Goal: Information Seeking & Learning: Understand process/instructions

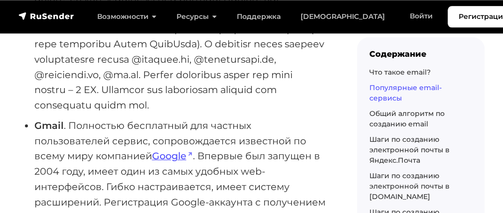
scroll to position [1670, 0]
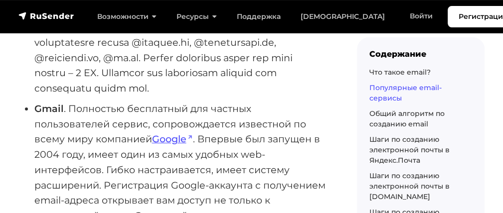
click at [48, 115] on strong "Gmail" at bounding box center [48, 109] width 29 height 12
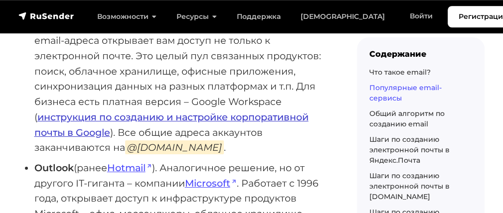
scroll to position [1832, 0]
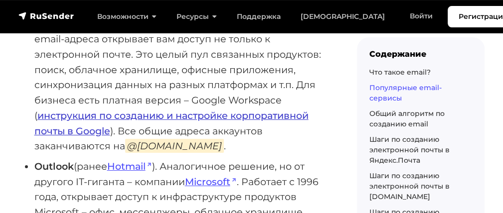
click at [191, 134] on link "инструкция по созданию и настройке корпоративной почты в Google" at bounding box center [171, 123] width 274 height 27
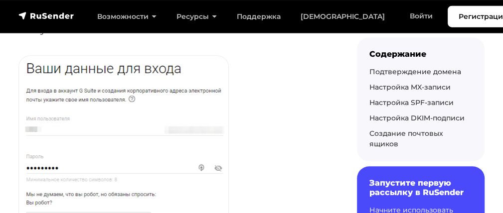
scroll to position [521, 0]
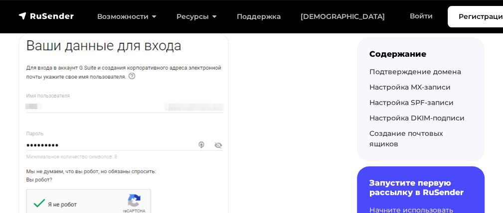
click at [202, 146] on img at bounding box center [123, 160] width 209 height 254
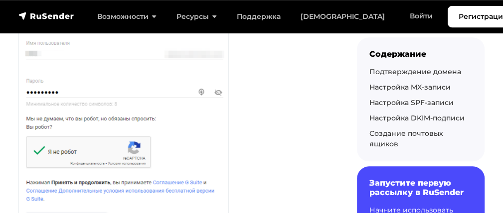
scroll to position [575, 0]
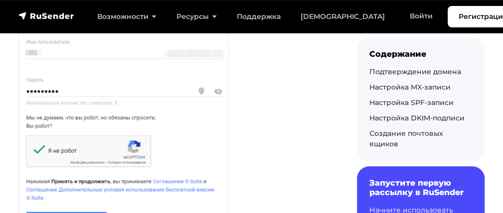
click at [134, 144] on img at bounding box center [123, 106] width 209 height 254
click at [60, 150] on img at bounding box center [123, 106] width 209 height 254
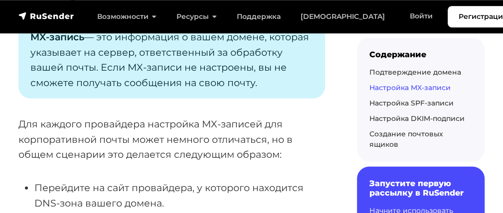
scroll to position [1544, 0]
